Goal: Task Accomplishment & Management: Manage account settings

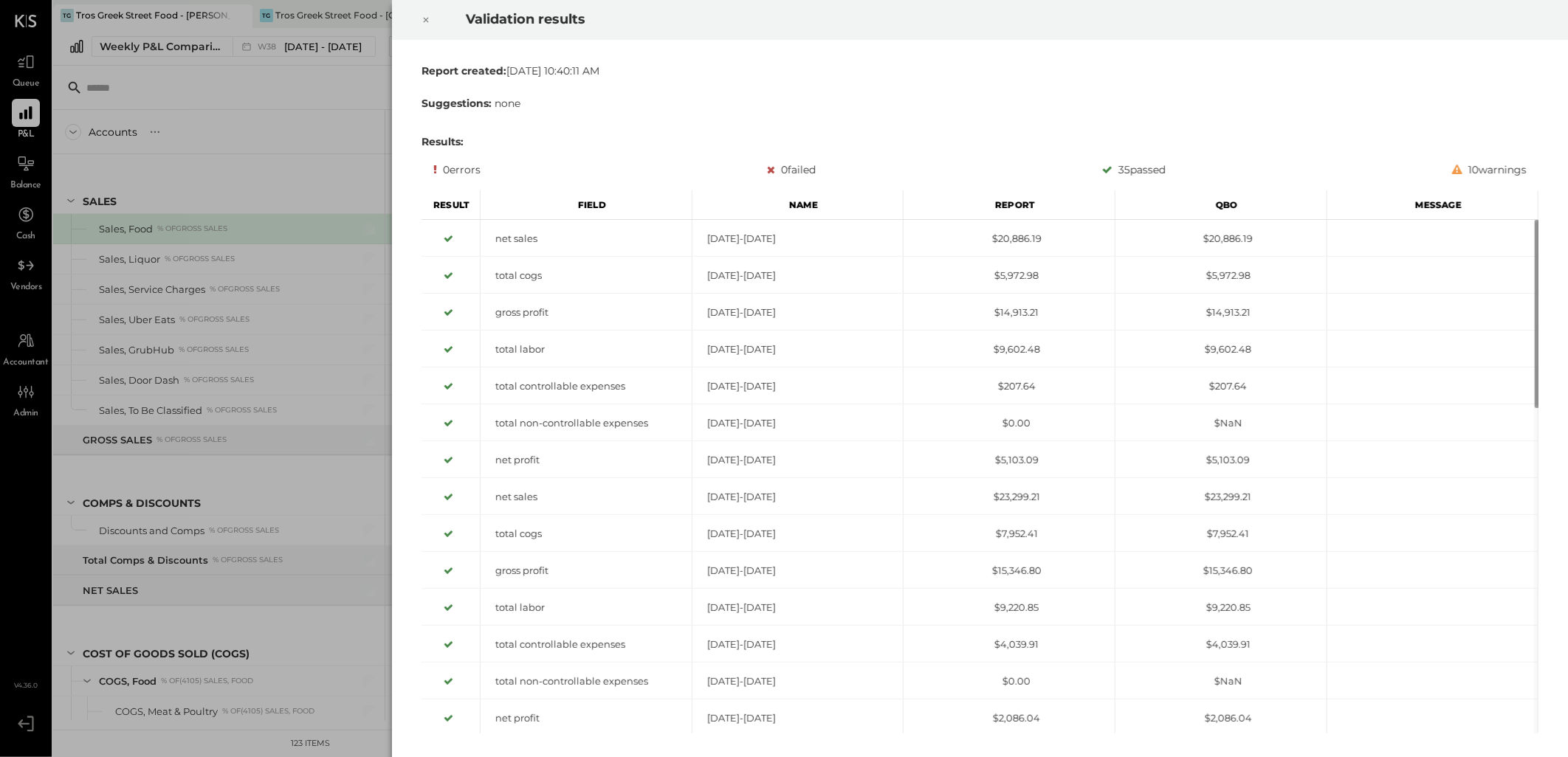
click at [430, 16] on div at bounding box center [426, 20] width 32 height 42
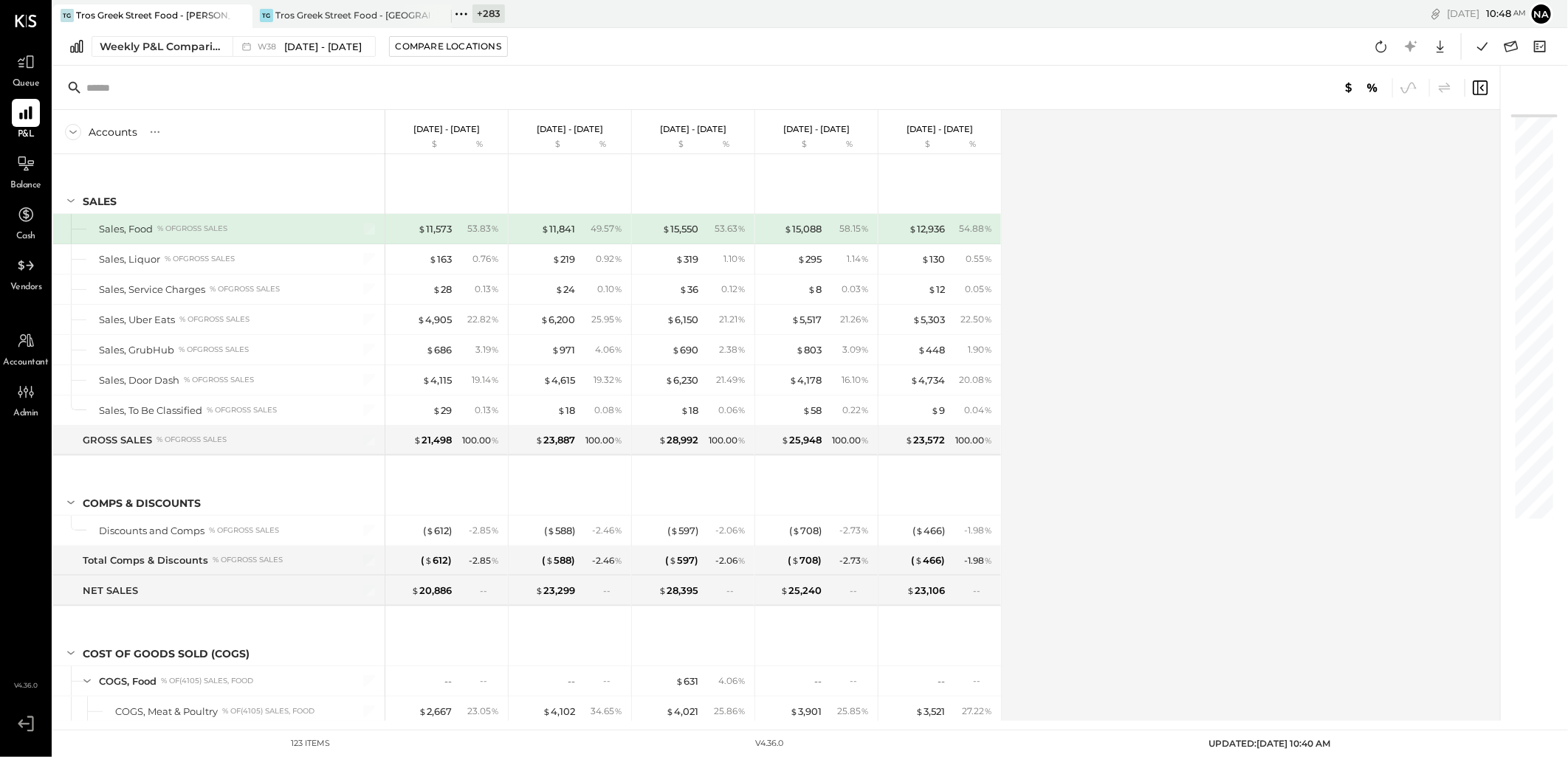
click at [10, 61] on div "Queue" at bounding box center [26, 69] width 43 height 43
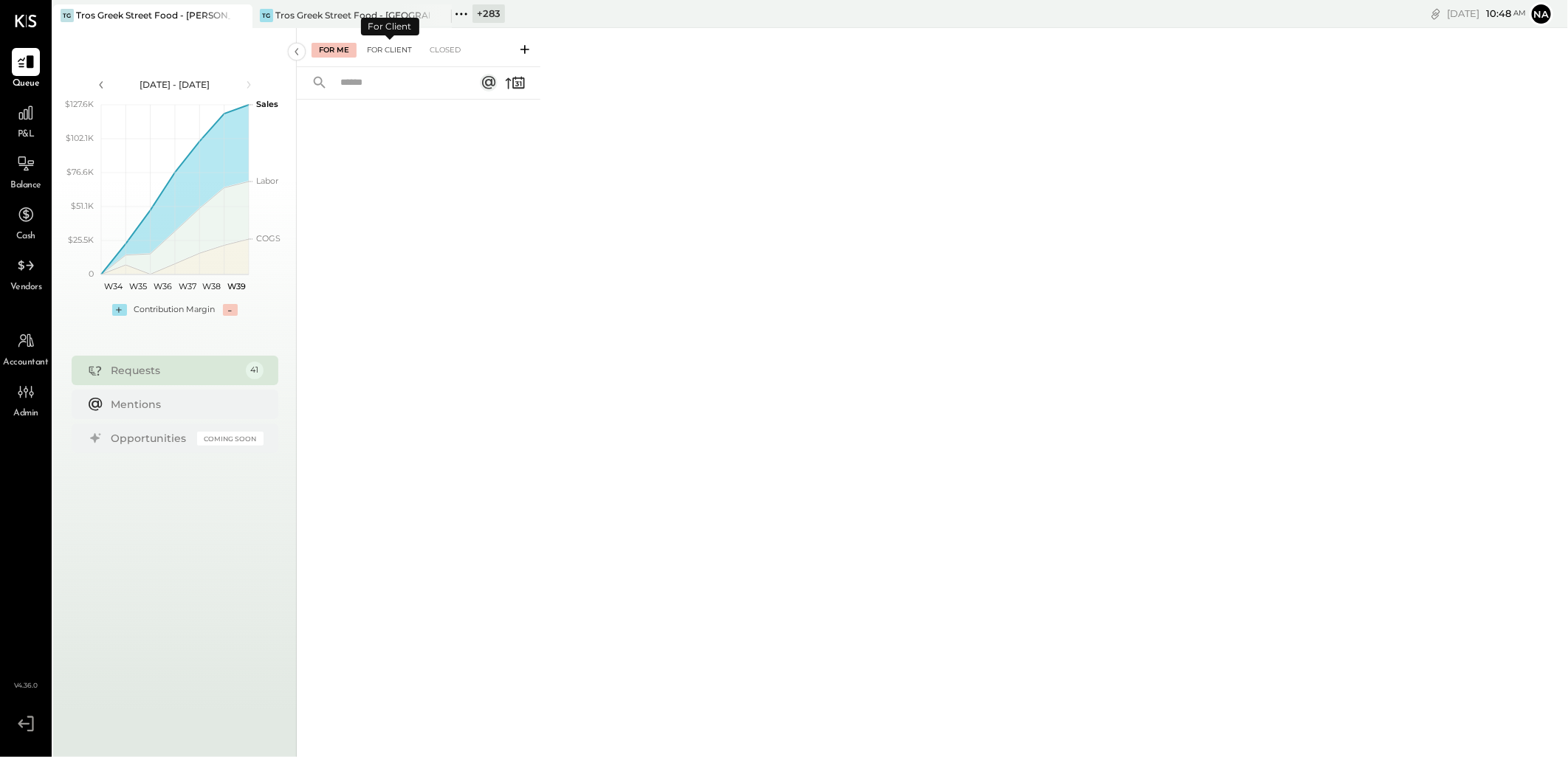
click at [387, 43] on div "For Client" at bounding box center [388, 50] width 60 height 15
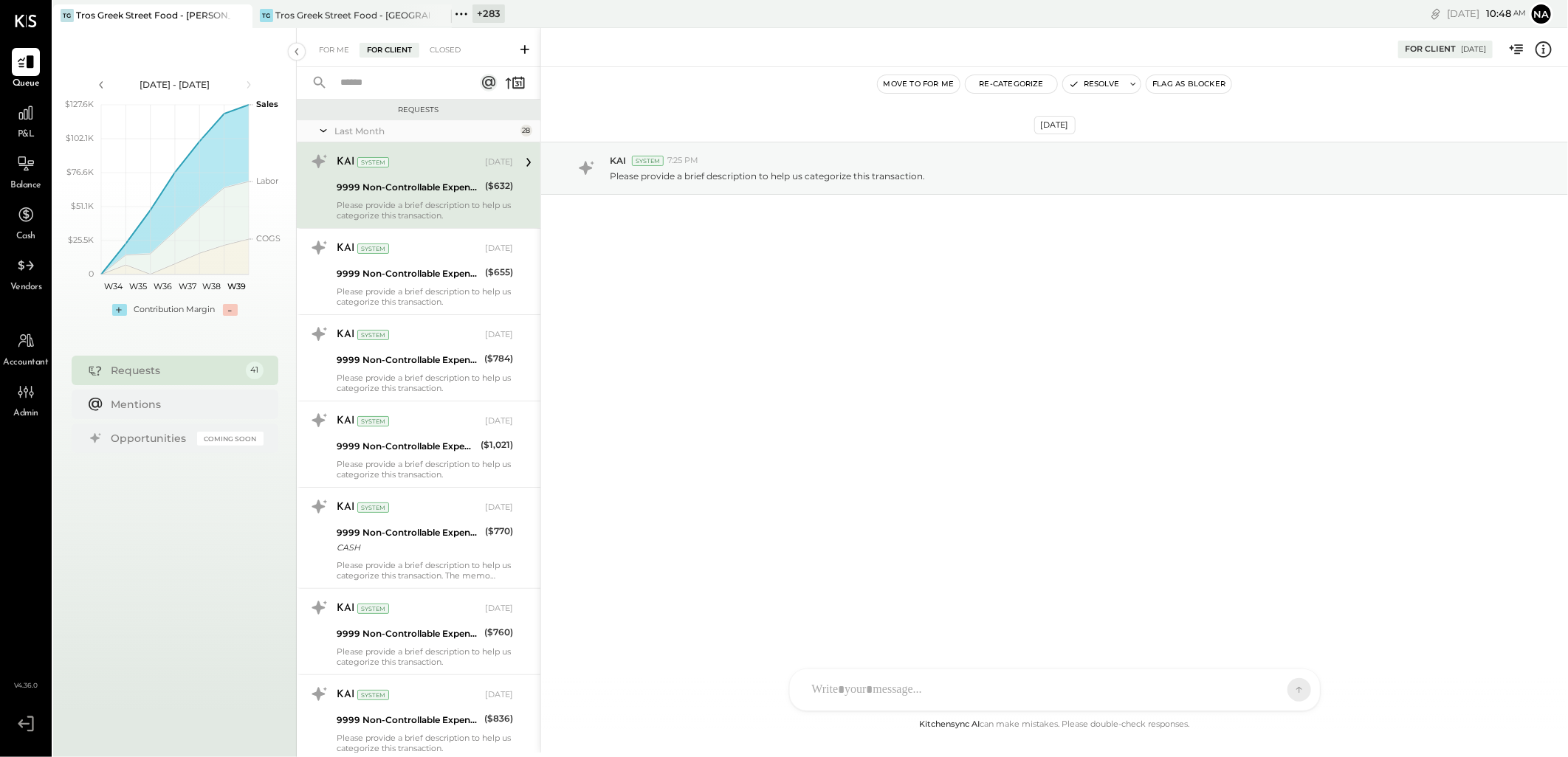
click at [392, 130] on div "Last Month" at bounding box center [425, 130] width 182 height 12
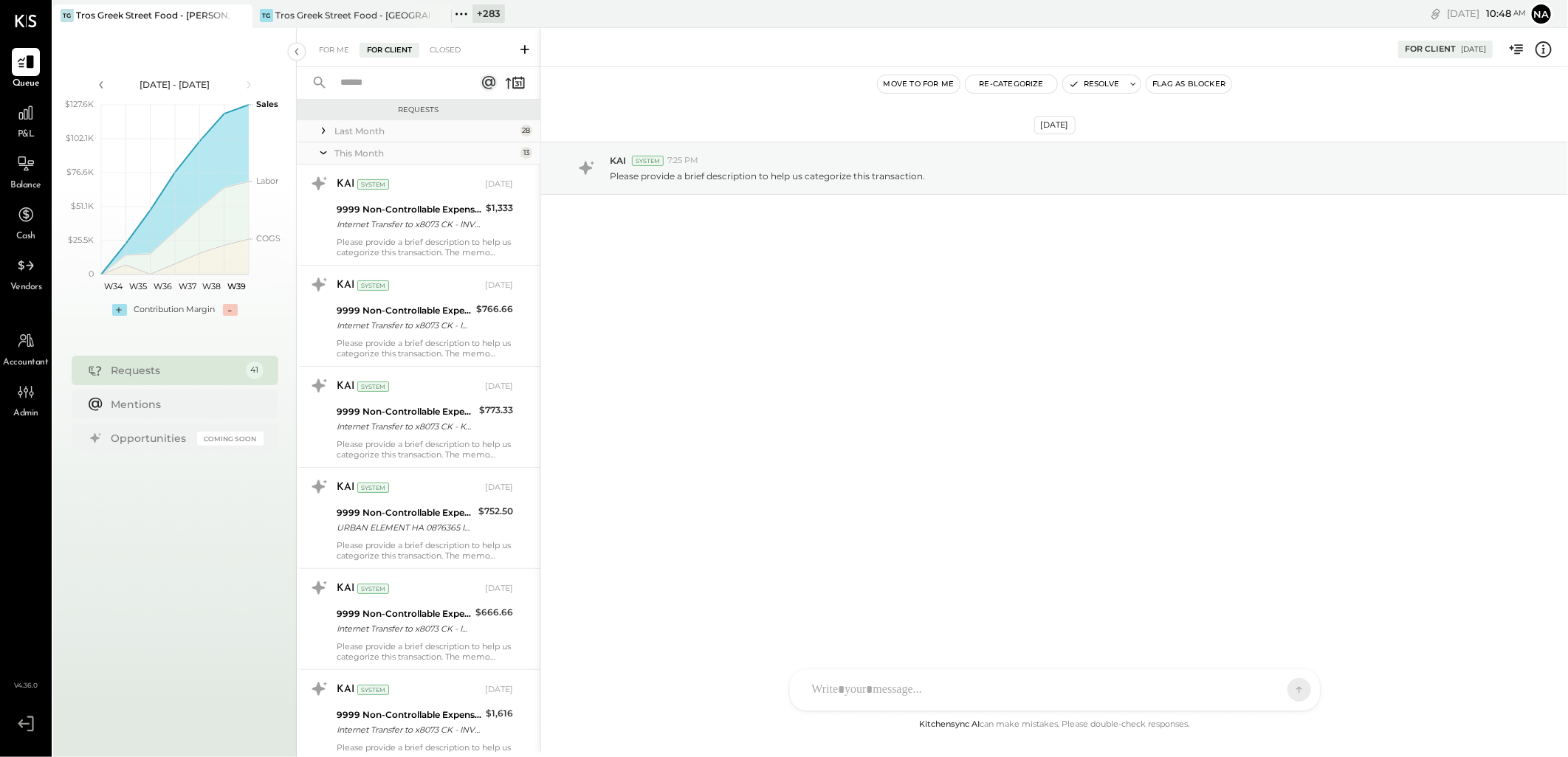
click at [349, 146] on div "This Month" at bounding box center [425, 152] width 182 height 12
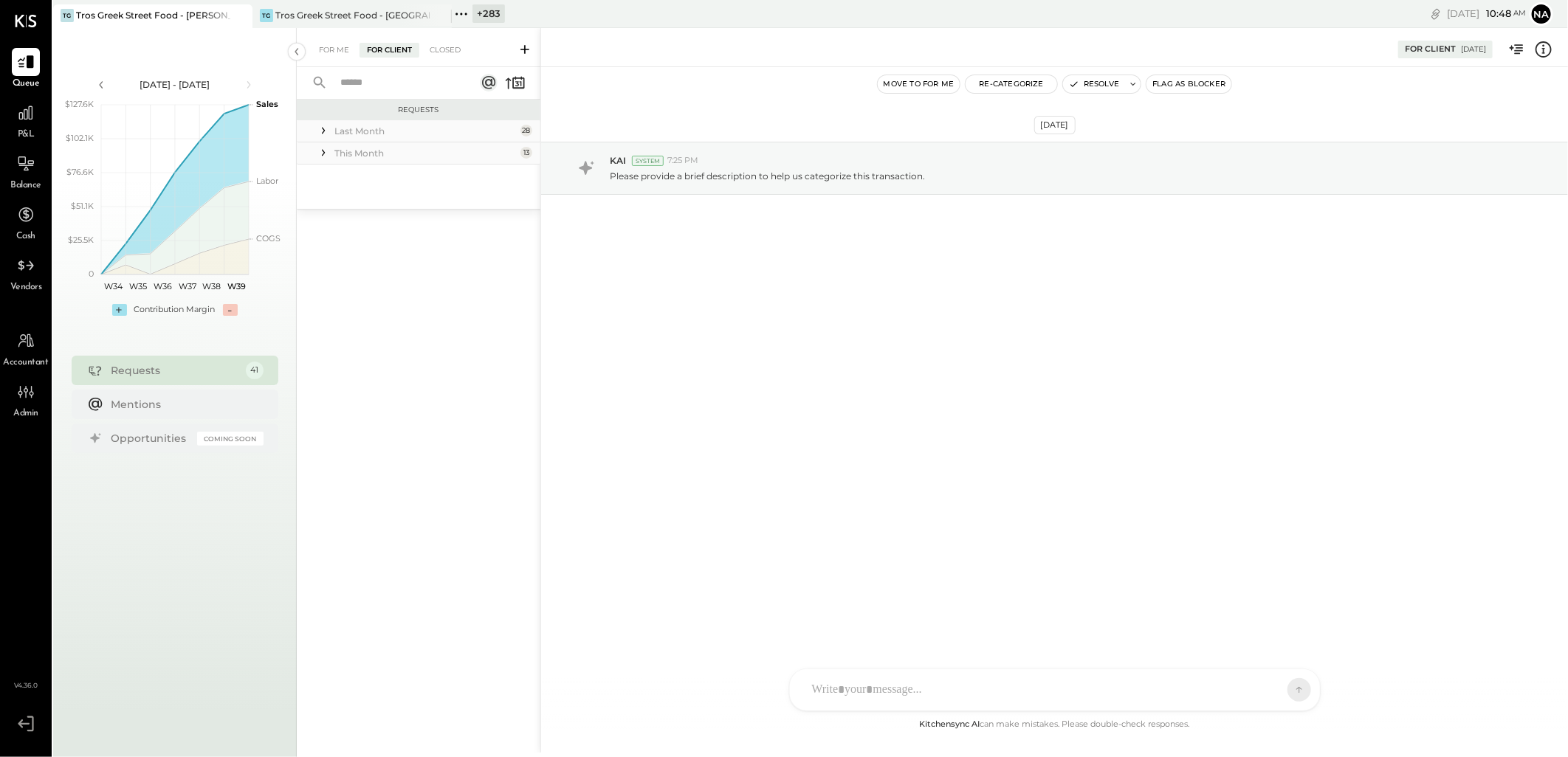
click at [349, 146] on div "This Month" at bounding box center [425, 152] width 182 height 12
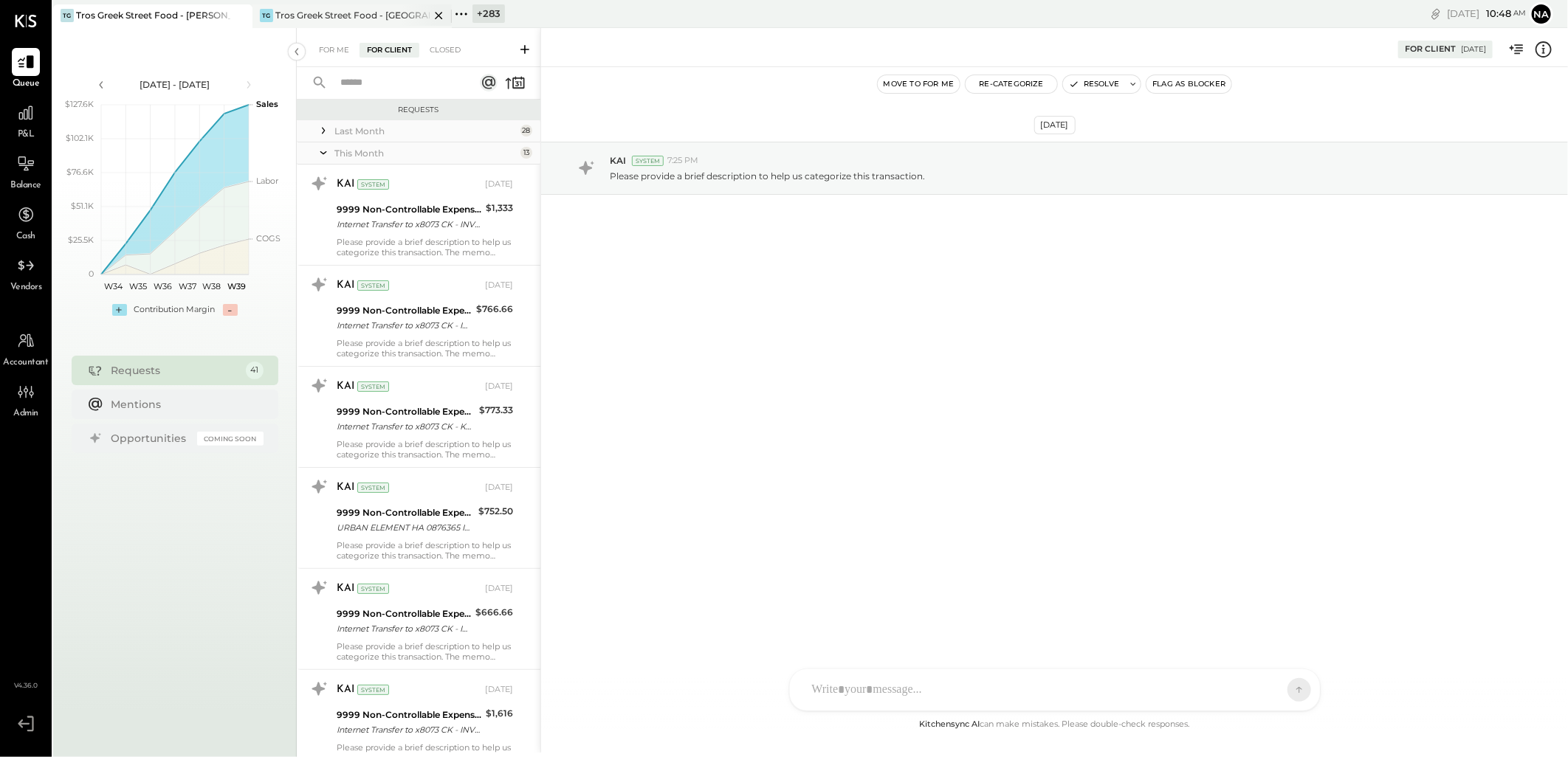
click at [331, 15] on div "Tros Greek Street Food - [GEOGRAPHIC_DATA]" at bounding box center [352, 14] width 154 height 12
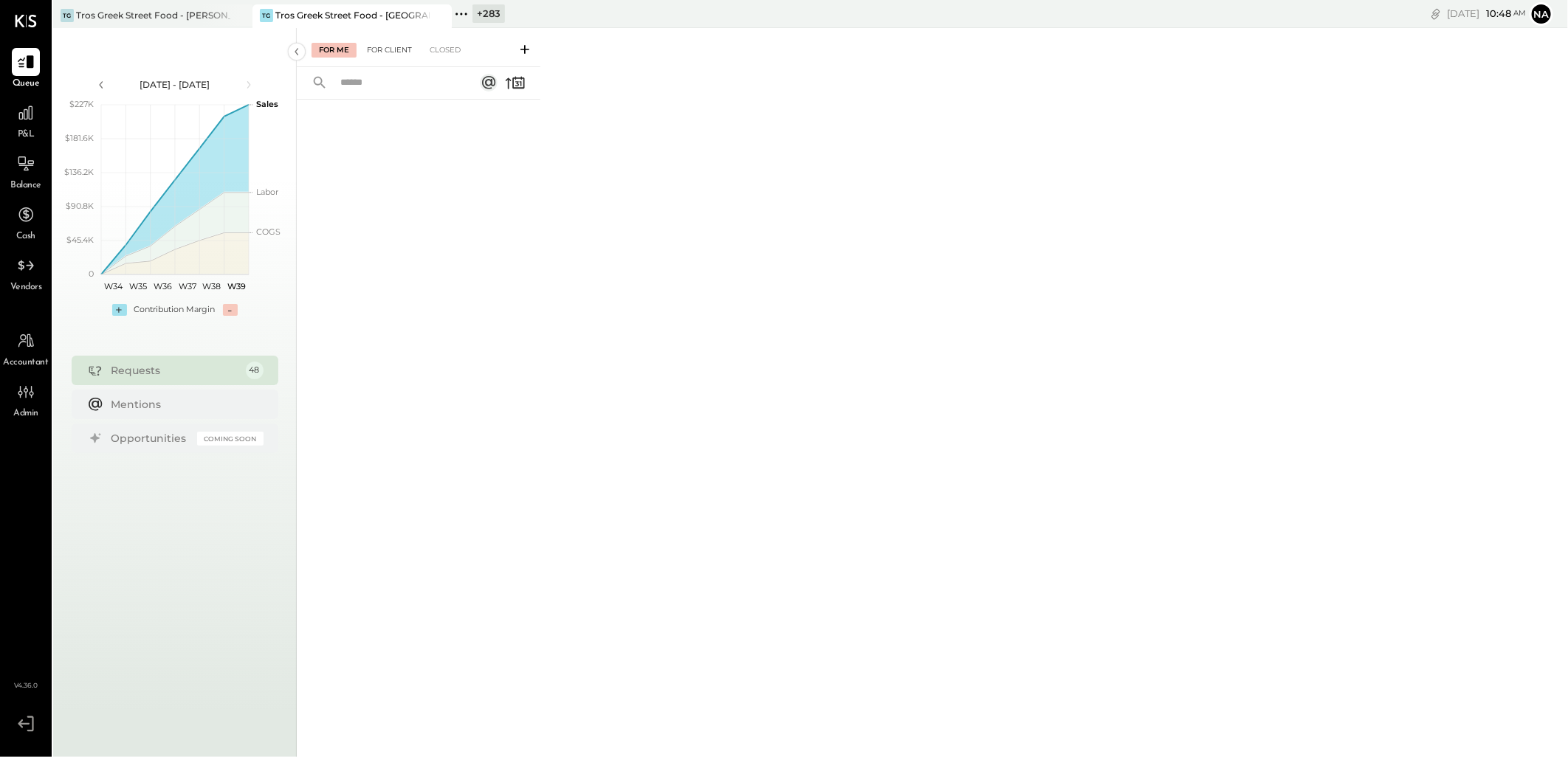
click at [366, 43] on div "For Client" at bounding box center [388, 50] width 60 height 15
